Goal: Entertainment & Leisure: Consume media (video, audio)

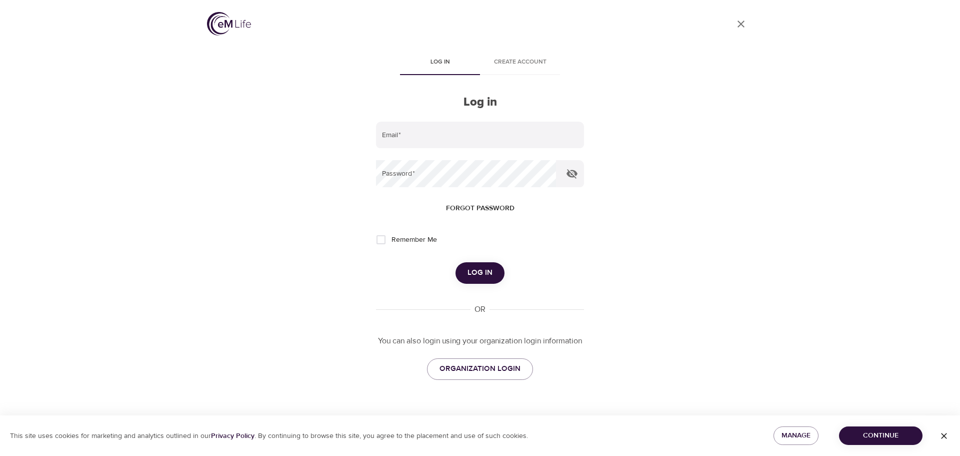
type input "[PERSON_NAME][EMAIL_ADDRESS][PERSON_NAME][DOMAIN_NAME]"
click at [492, 278] on span "Log in" at bounding box center [480, 272] width 25 height 13
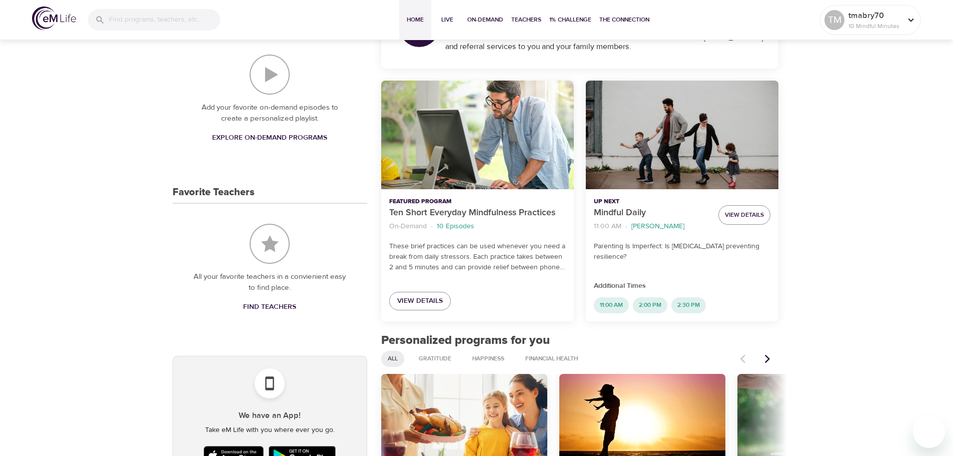
scroll to position [200, 0]
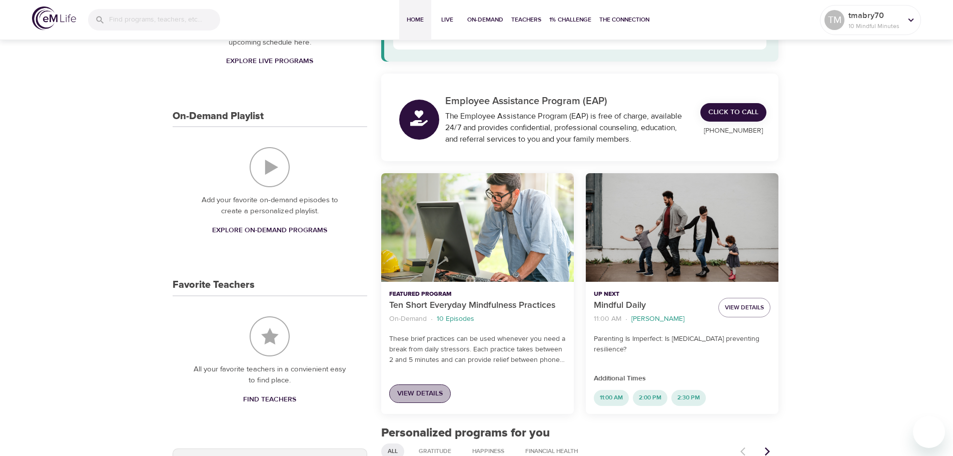
drag, startPoint x: 413, startPoint y: 399, endPoint x: 426, endPoint y: 387, distance: 17.4
click at [413, 399] on span "View Details" at bounding box center [420, 393] width 46 height 13
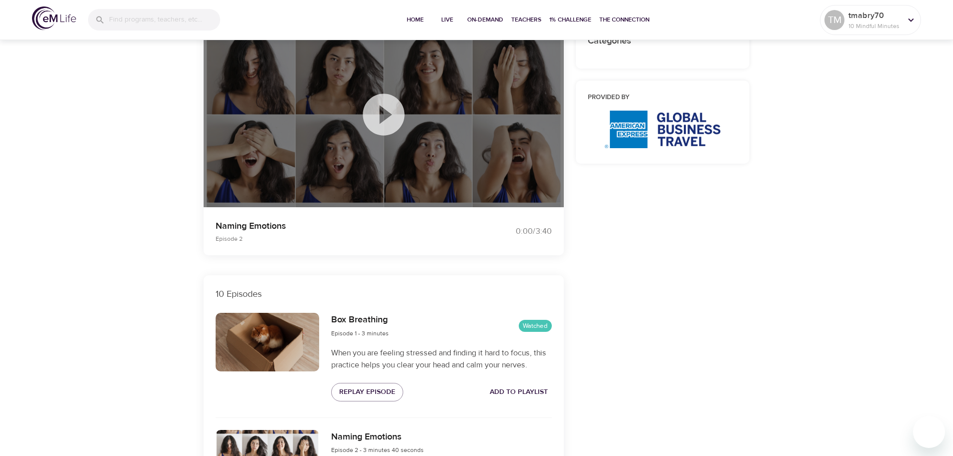
scroll to position [300, 0]
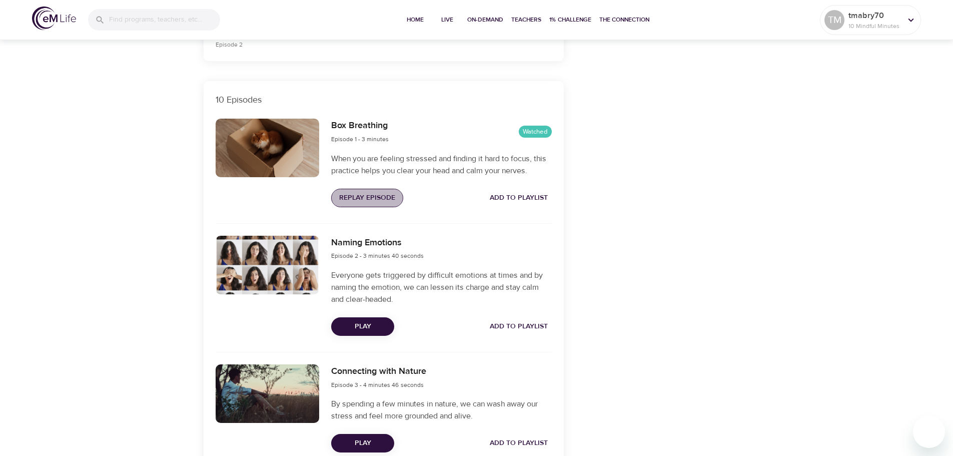
click at [367, 195] on span "Replay Episode" at bounding box center [367, 198] width 56 height 13
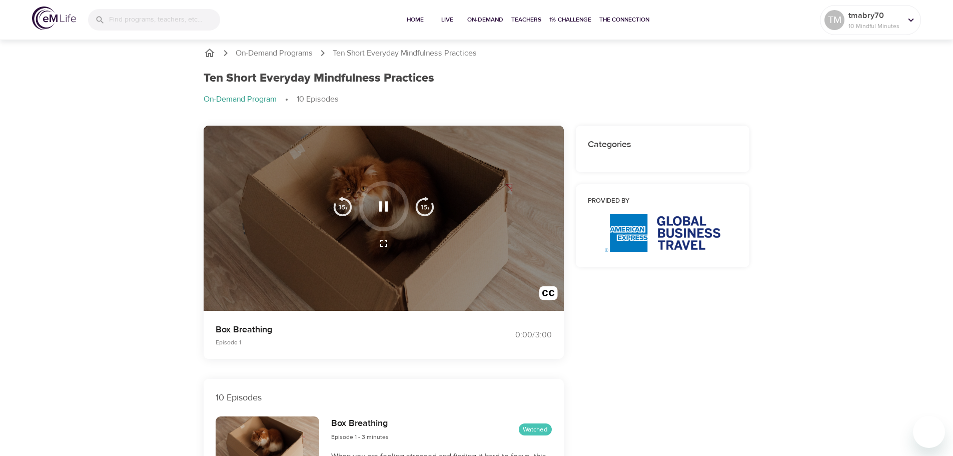
scroll to position [0, 0]
